Goal: Task Accomplishment & Management: Use online tool/utility

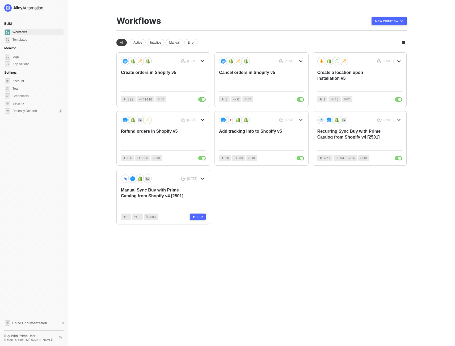
click at [87, 227] on main "You need to expand your browser window or switch to a computer with a bigger sc…" at bounding box center [227, 173] width 455 height 346
drag, startPoint x: 302, startPoint y: 238, endPoint x: 292, endPoint y: 237, distance: 10.7
click at [302, 238] on div "You need to expand your browser window or switch to a computer with a bigger sc…" at bounding box center [261, 173] width 303 height 346
click at [206, 24] on div "Workflows New Workflow" at bounding box center [262, 23] width 291 height 15
click at [203, 61] on icon "icon-arrow-down" at bounding box center [203, 61] width 2 height 1
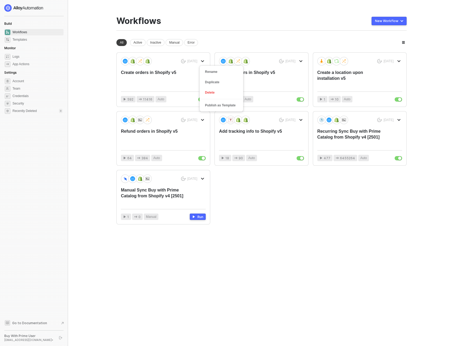
click at [255, 18] on div "Workflows New Workflow" at bounding box center [262, 23] width 291 height 15
click at [149, 73] on div "Create orders in Shopify v5" at bounding box center [155, 79] width 68 height 18
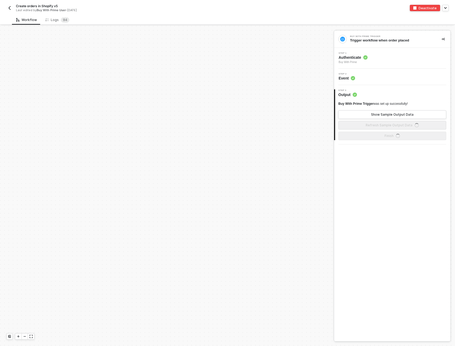
scroll to position [253, 0]
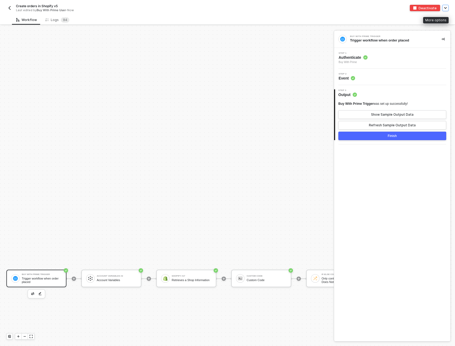
click at [448, 8] on button "button" at bounding box center [446, 8] width 6 height 6
click at [235, 11] on div "Create orders in Shopify v5 Last edited by Buy With Prime User - Now Deactivate…" at bounding box center [227, 7] width 443 height 15
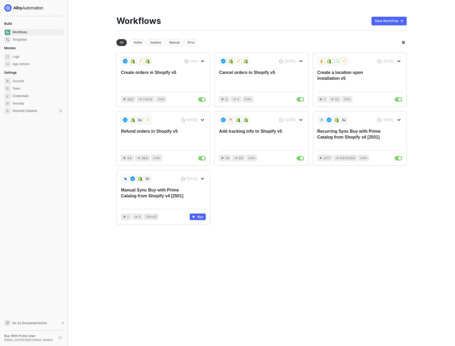
click at [102, 82] on main "You need to expand your browser window or switch to a computer with a bigger sc…" at bounding box center [227, 173] width 455 height 346
drag, startPoint x: 82, startPoint y: 126, endPoint x: 87, endPoint y: 94, distance: 32.1
click at [82, 125] on main "You need to expand your browser window or switch to a computer with a bigger sc…" at bounding box center [227, 173] width 455 height 346
click at [256, 13] on div "You need to expand your browser window or switch to a computer with a bigger sc…" at bounding box center [261, 173] width 303 height 346
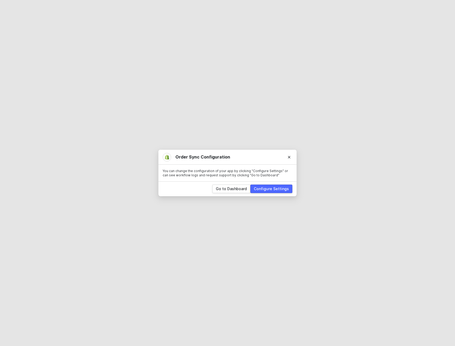
click at [275, 189] on div "Configure Settings" at bounding box center [271, 188] width 35 height 5
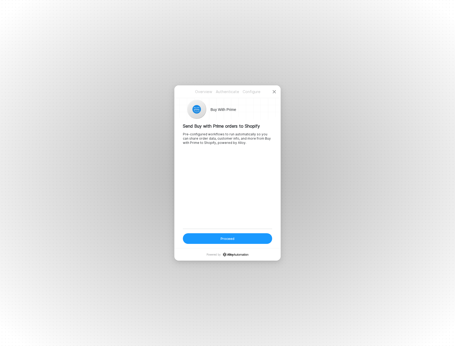
click at [238, 240] on button "Proceed" at bounding box center [227, 238] width 89 height 11
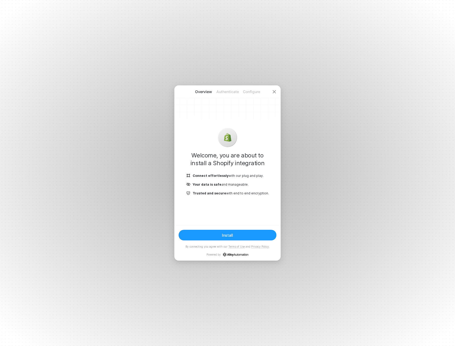
click at [222, 235] on button "Install" at bounding box center [228, 235] width 98 height 11
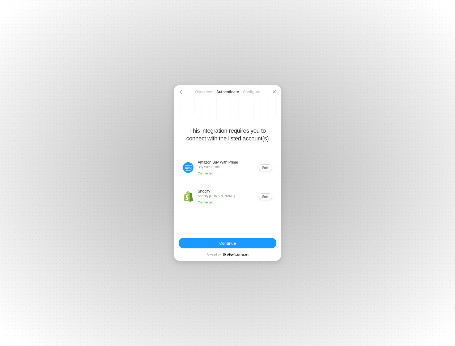
click at [227, 243] on div "Continue" at bounding box center [227, 243] width 17 height 5
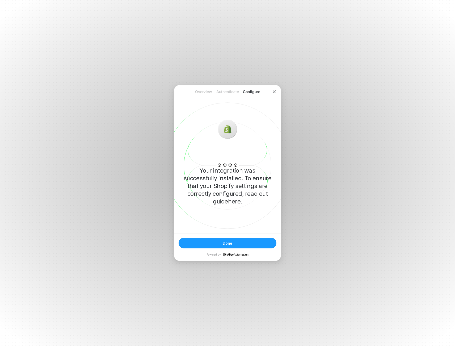
click at [233, 246] on button "Done" at bounding box center [228, 243] width 98 height 11
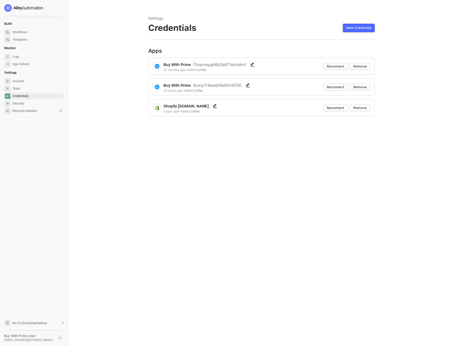
click at [247, 24] on div "Credentials New Credential" at bounding box center [261, 28] width 227 height 10
click at [237, 35] on div "Settings Credentials New Credential Apps Buy With Prime ( 7oqvveygnl6rj2qd71azo…" at bounding box center [261, 173] width 239 height 346
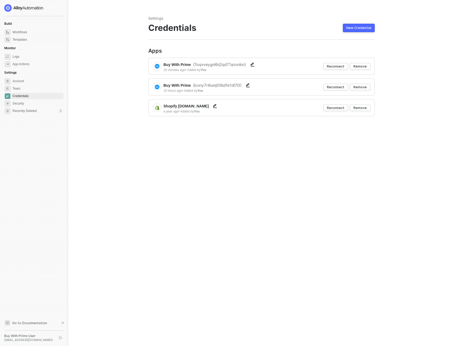
click at [239, 31] on div "Credentials New Credential" at bounding box center [261, 28] width 227 height 10
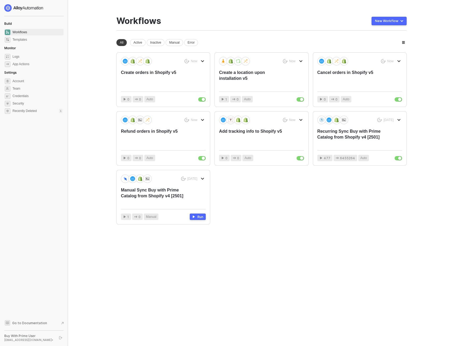
click at [91, 43] on main "You need to expand your browser window or switch to a computer with a bigger sc…" at bounding box center [227, 173] width 455 height 346
click at [271, 34] on div "Workflows New Workflow New workspace All Active Inactive Manual Error Now Creat…" at bounding box center [262, 120] width 291 height 209
drag, startPoint x: 234, startPoint y: 25, endPoint x: 106, endPoint y: 12, distance: 129.4
click at [106, 12] on main "You need to expand your browser window or switch to a computer with a bigger sc…" at bounding box center [227, 173] width 455 height 346
click at [161, 27] on div "Workflows New Workflow" at bounding box center [262, 23] width 291 height 15
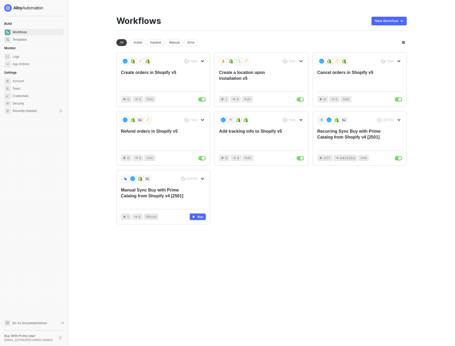
click at [177, 19] on div "Workflows New Workflow" at bounding box center [262, 23] width 291 height 15
click at [121, 20] on div "Workflows" at bounding box center [139, 21] width 45 height 10
click at [100, 18] on main "You need to expand your browser window or switch to a computer with a bigger sc…" at bounding box center [227, 173] width 455 height 346
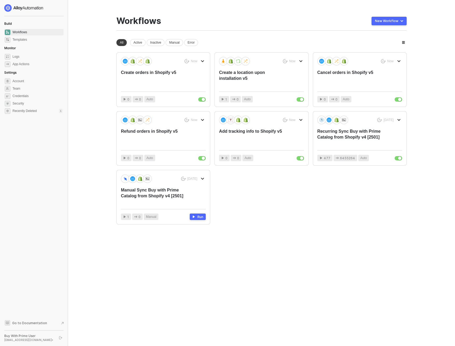
click at [102, 18] on main "You need to expand your browser window or switch to a computer with a bigger sc…" at bounding box center [227, 173] width 455 height 346
click at [104, 20] on main "You need to expand your browser window or switch to a computer with a bigger sc…" at bounding box center [227, 173] width 455 height 346
drag, startPoint x: 139, startPoint y: 16, endPoint x: 204, endPoint y: 19, distance: 65.5
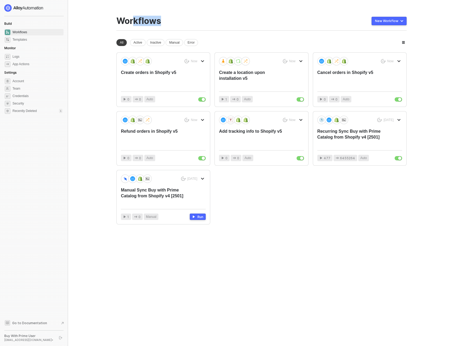
click at [198, 19] on div "Workflows New Workflow" at bounding box center [262, 23] width 291 height 15
click at [160, 24] on div "Workflows" at bounding box center [139, 21] width 45 height 10
click at [148, 22] on div "Workflows" at bounding box center [139, 21] width 45 height 10
click at [281, 15] on div "You need to expand your browser window or switch to a computer with a bigger sc…" at bounding box center [261, 173] width 303 height 346
